Goal: Information Seeking & Learning: Learn about a topic

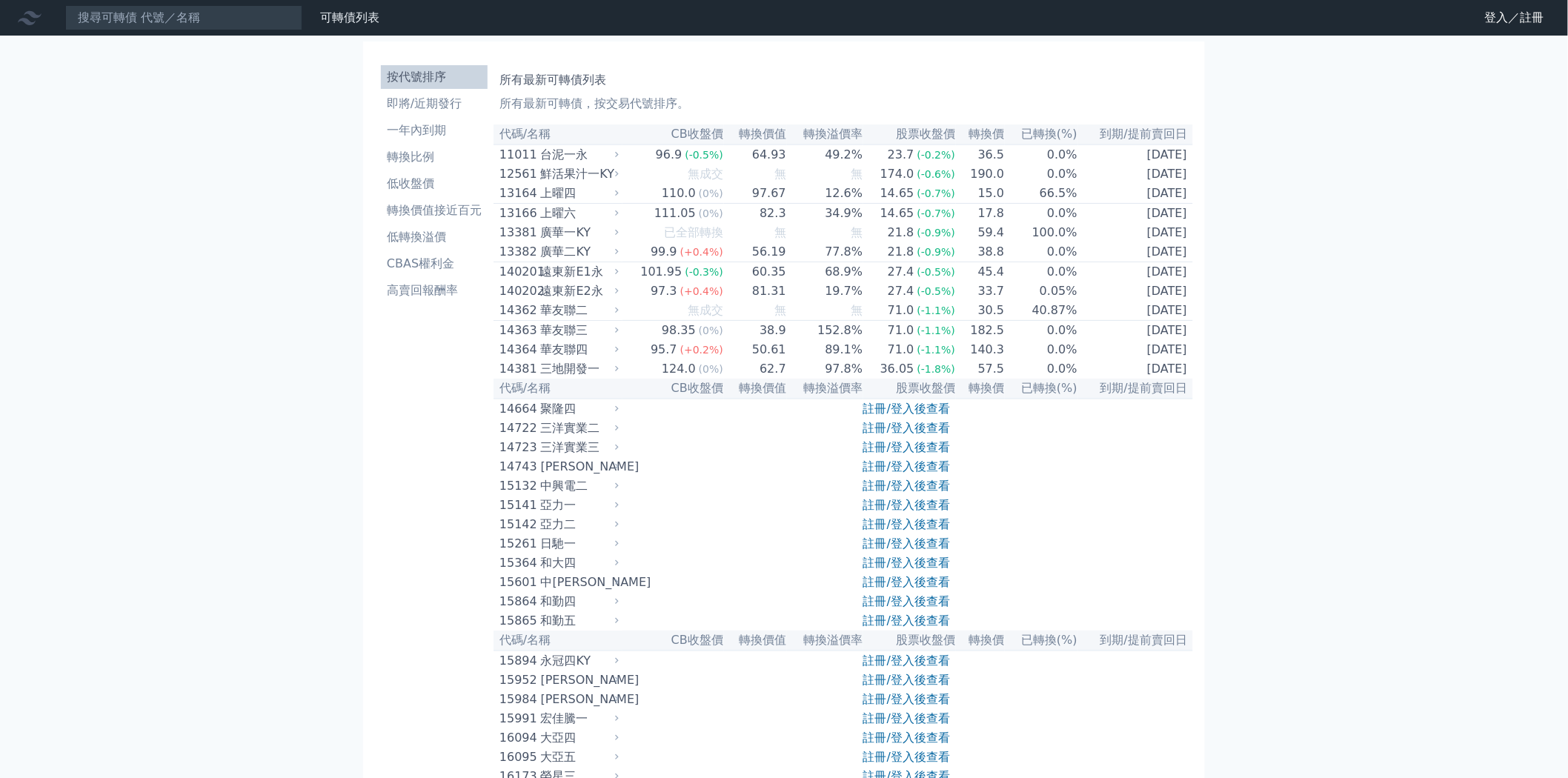
click at [941, 416] on link "註冊/登入後查看" at bounding box center [907, 408] width 87 height 14
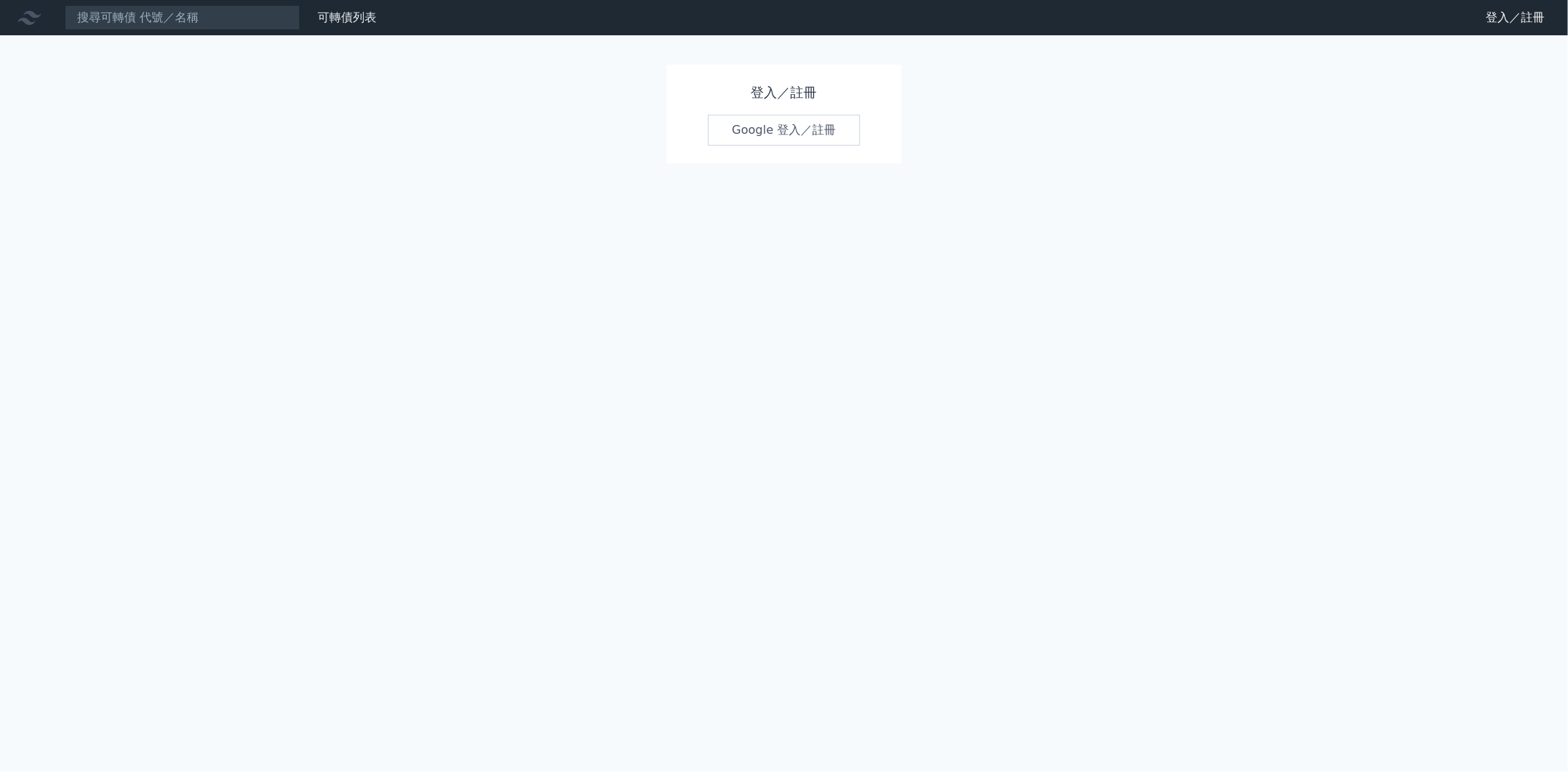
click at [760, 136] on link "Google 登入／註冊" at bounding box center [784, 129] width 153 height 31
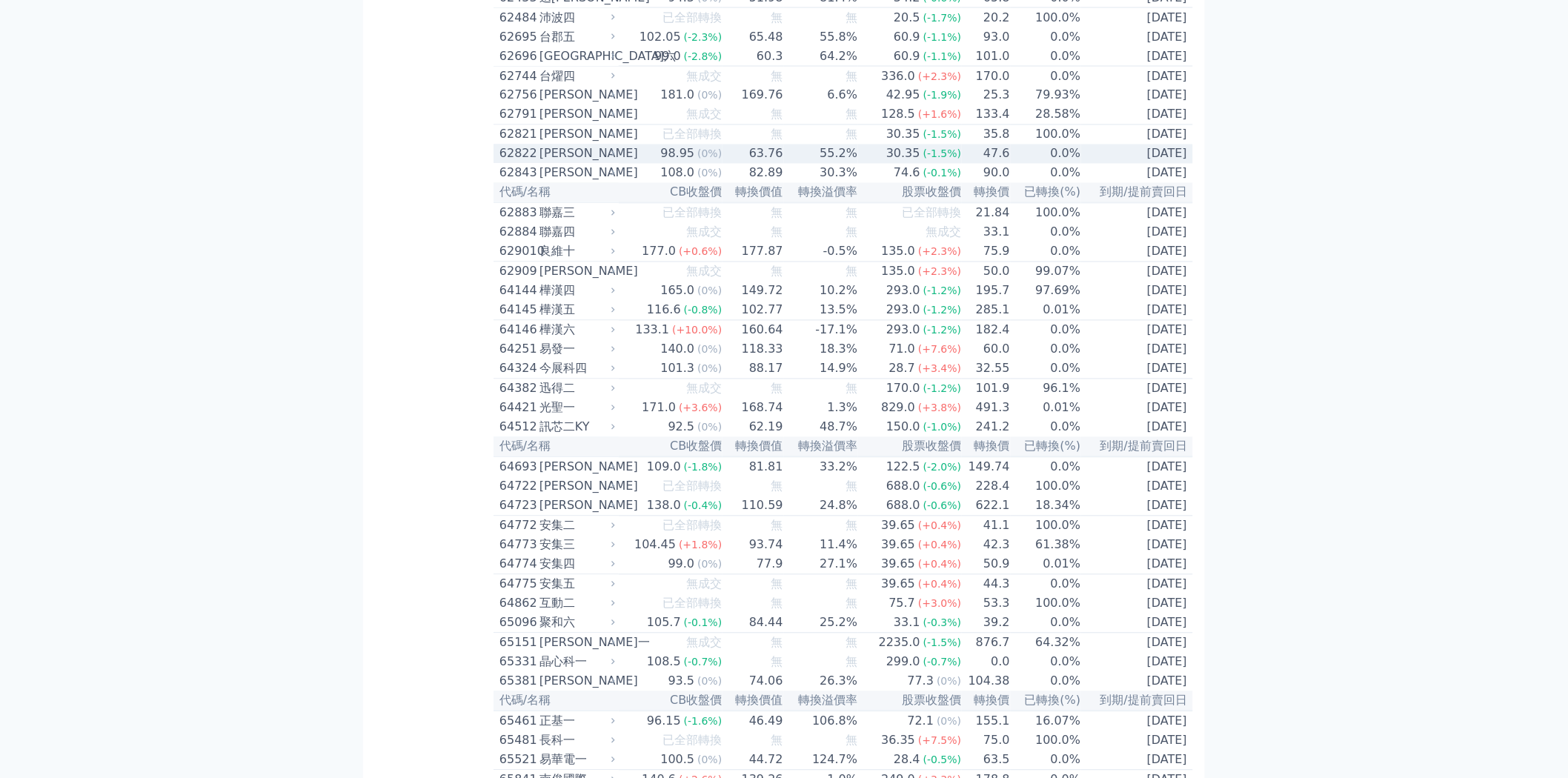
scroll to position [5843, 0]
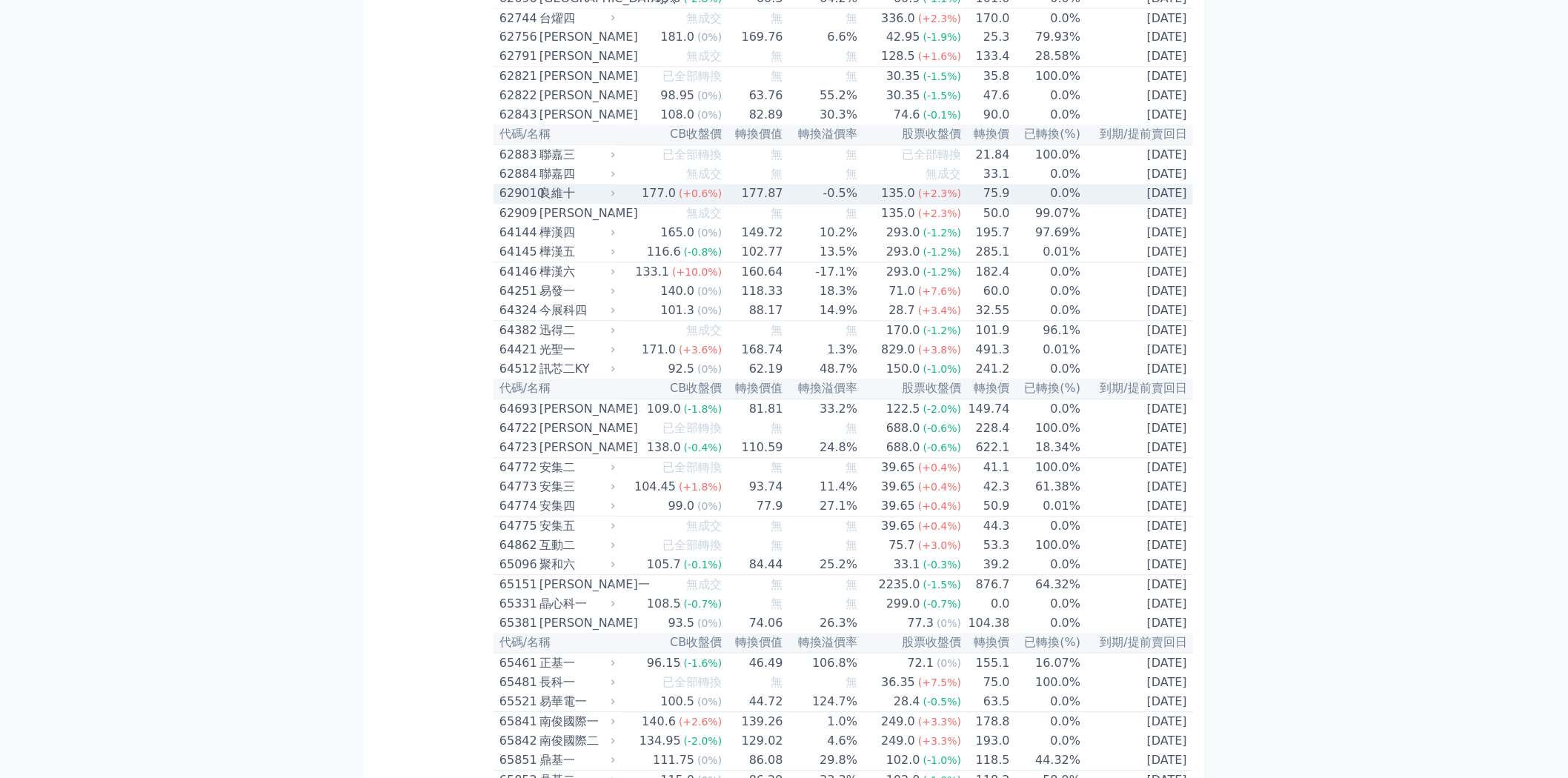
click at [797, 205] on td "-0.5%" at bounding box center [821, 194] width 74 height 20
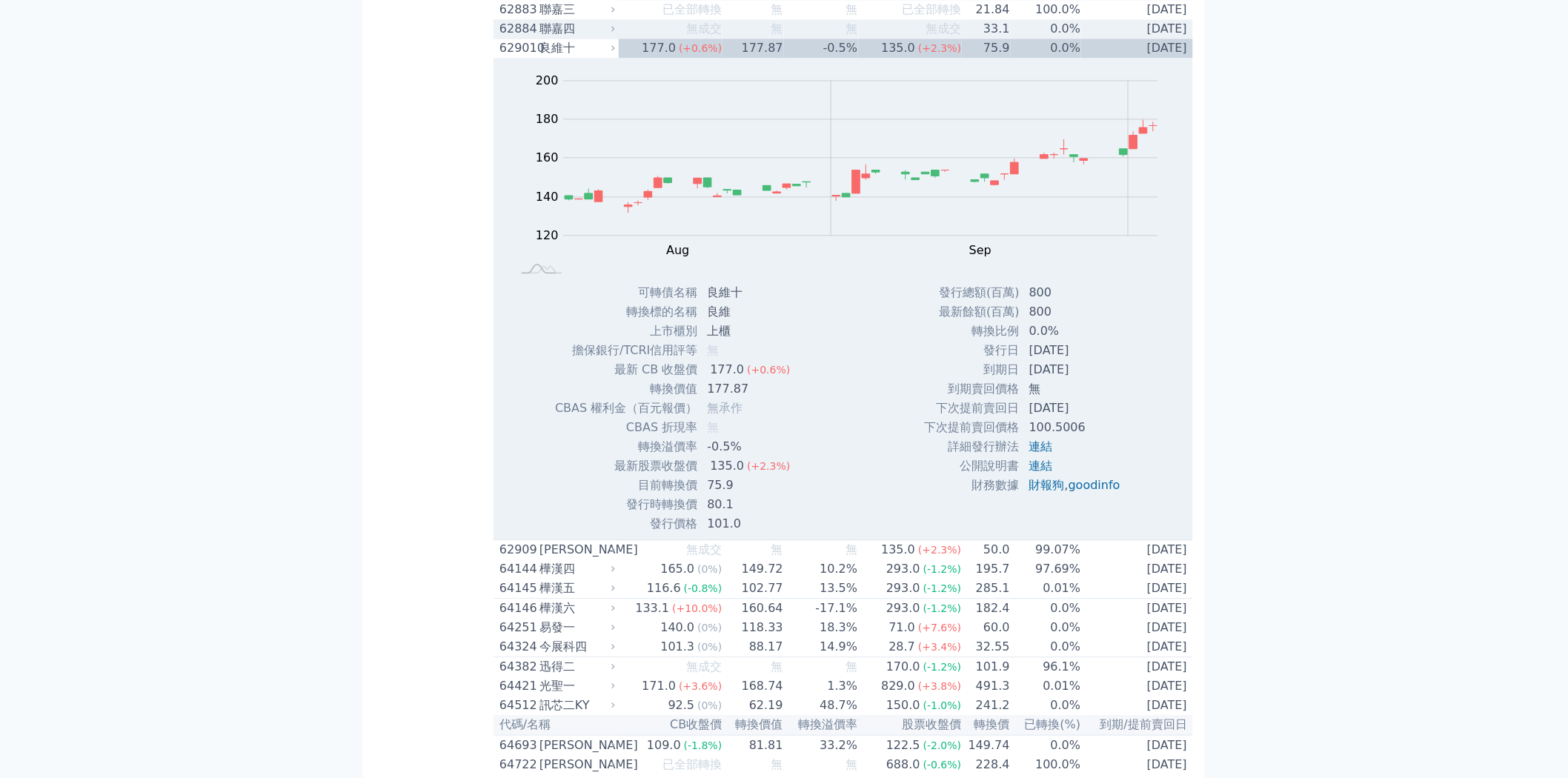
scroll to position [6090, 0]
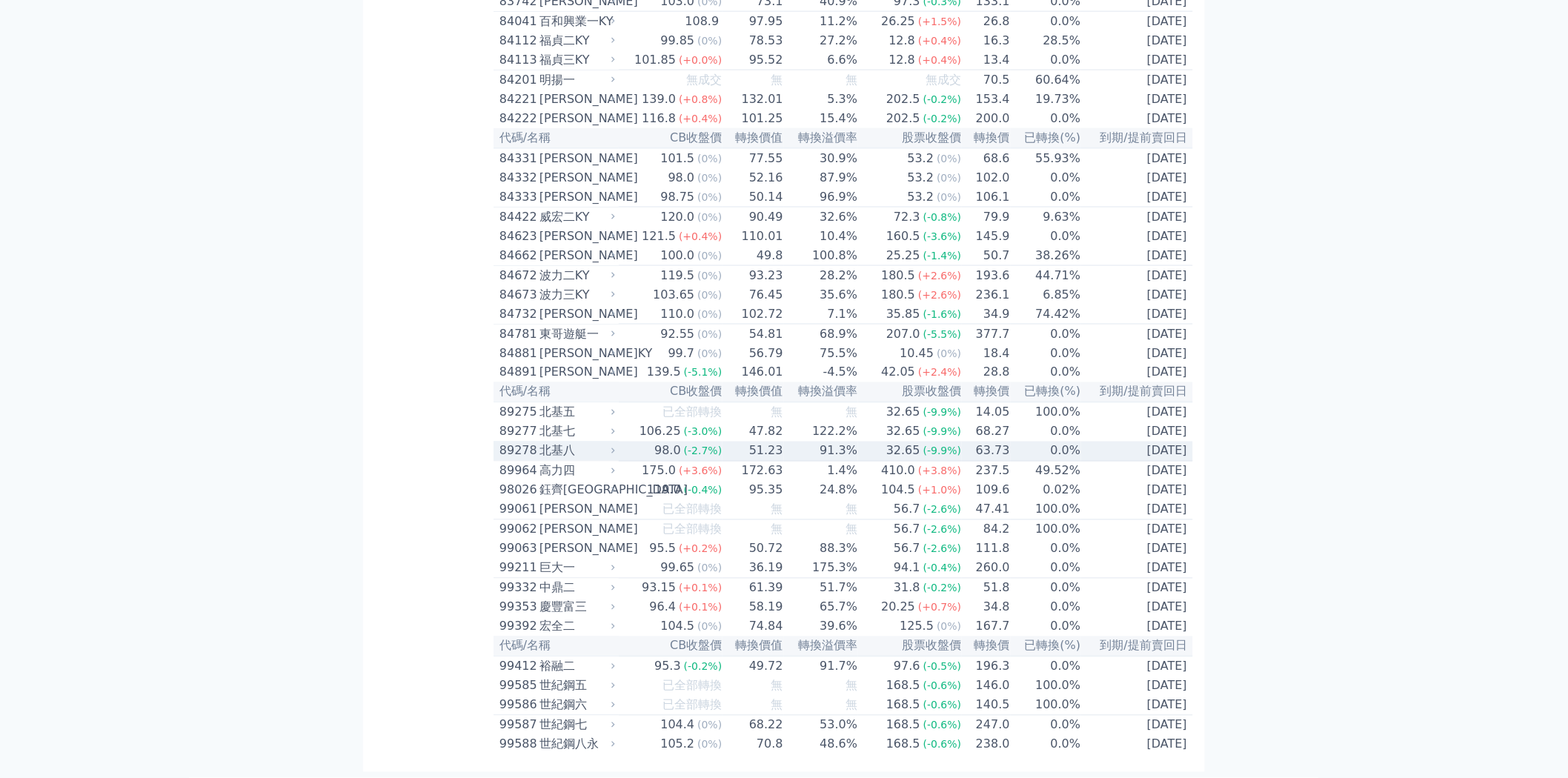
scroll to position [8474, 0]
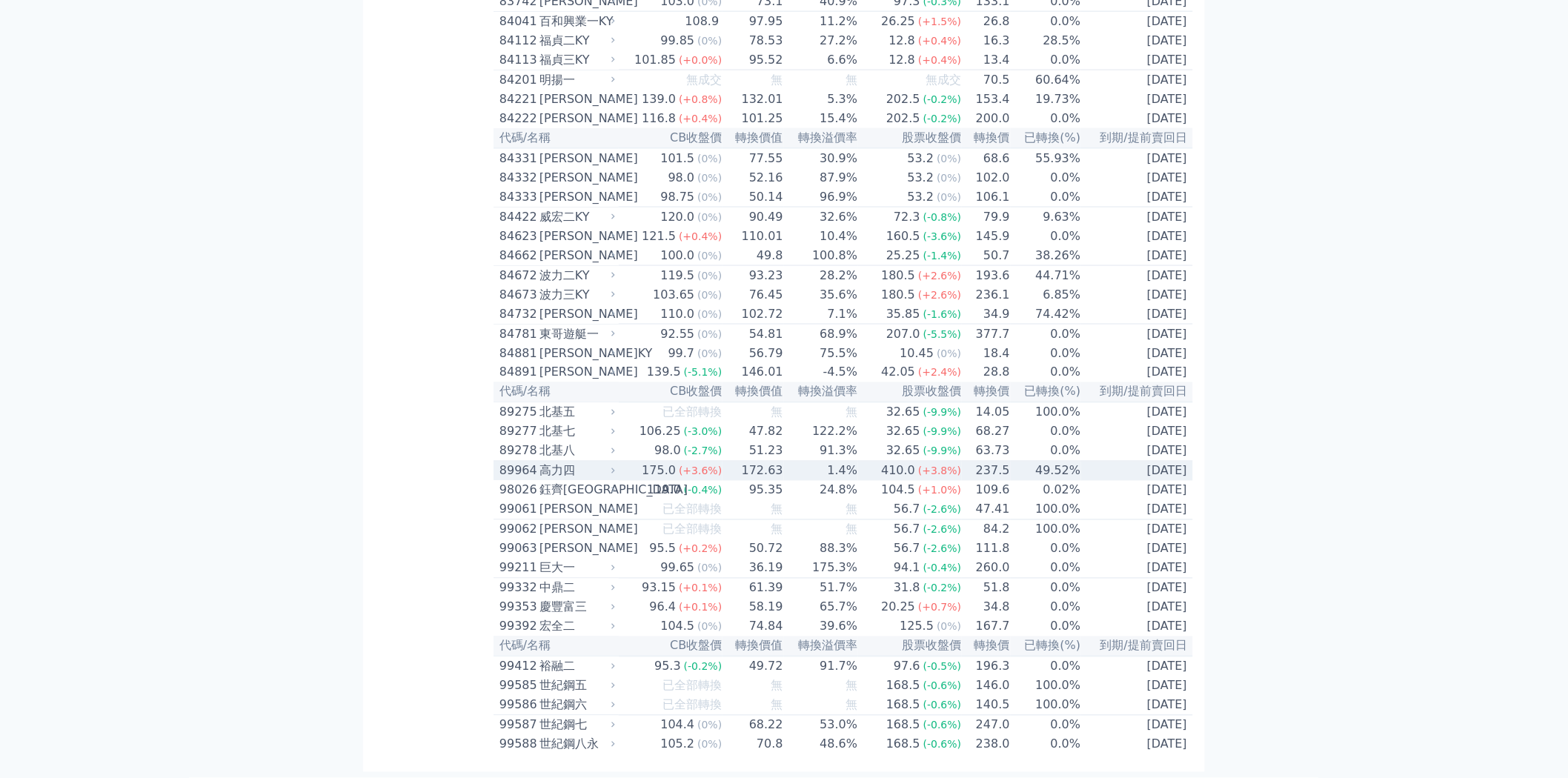
click at [801, 462] on td "1.4%" at bounding box center [821, 471] width 74 height 20
